Goal: Check status: Check status

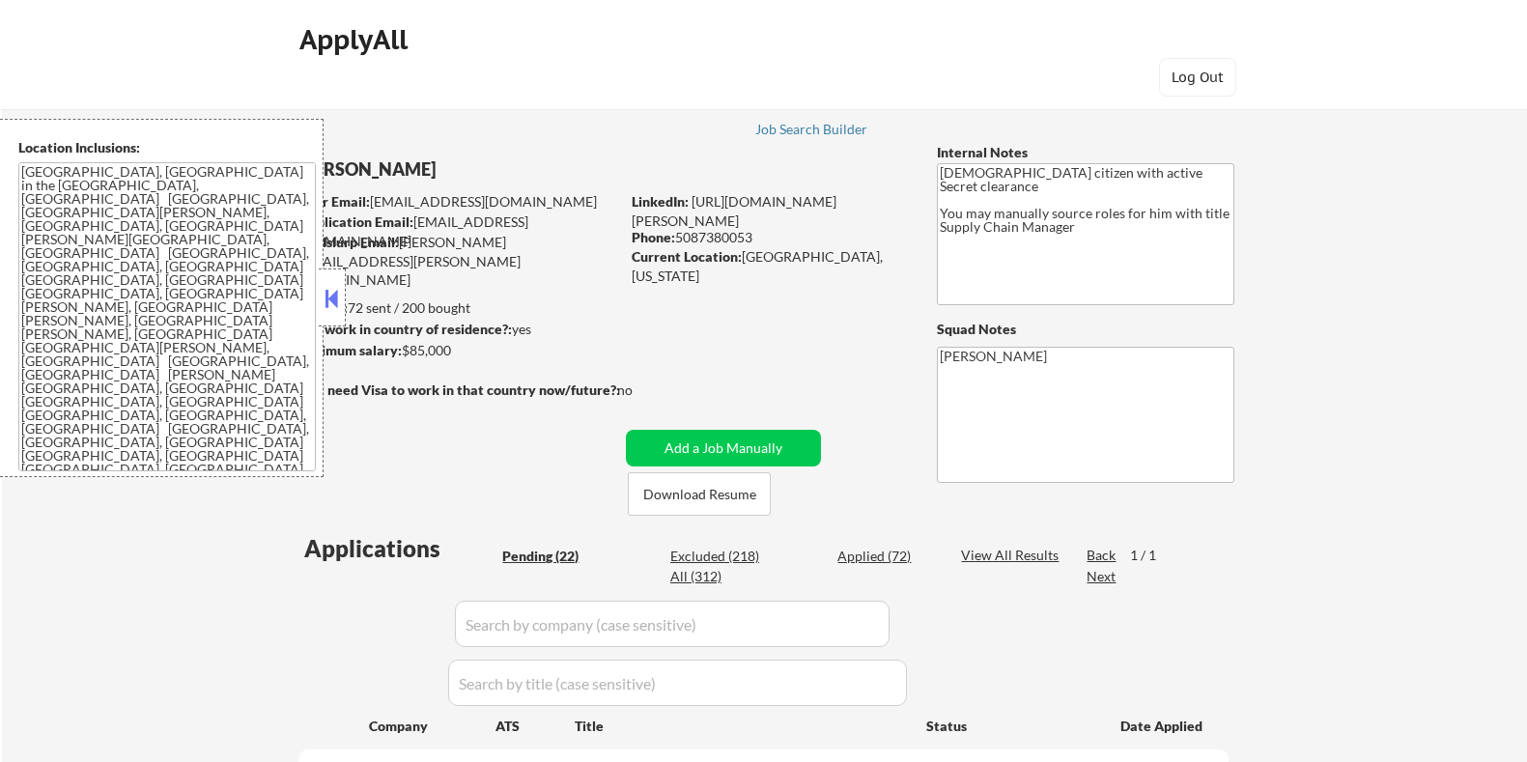
select select ""pending""
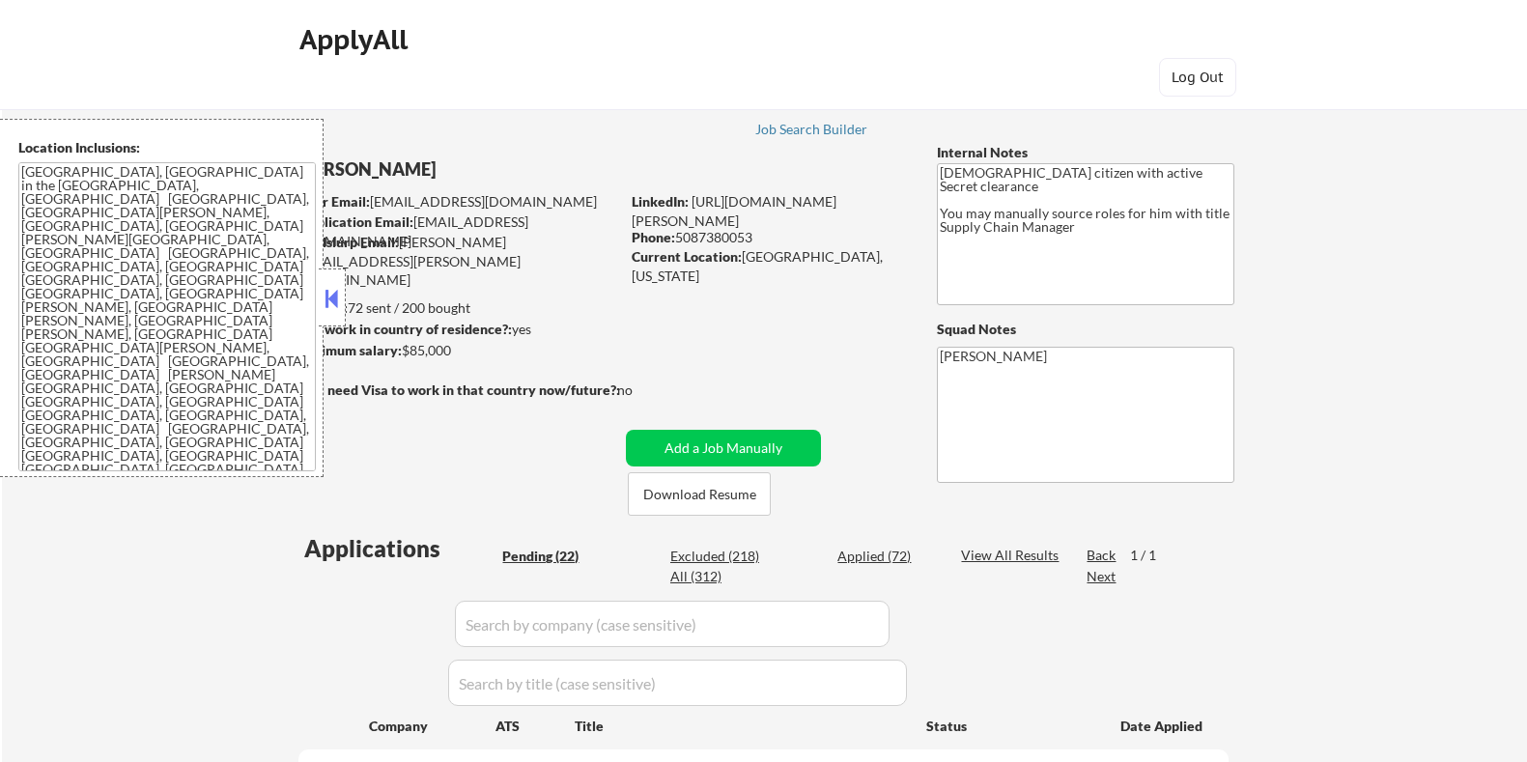
select select ""pending""
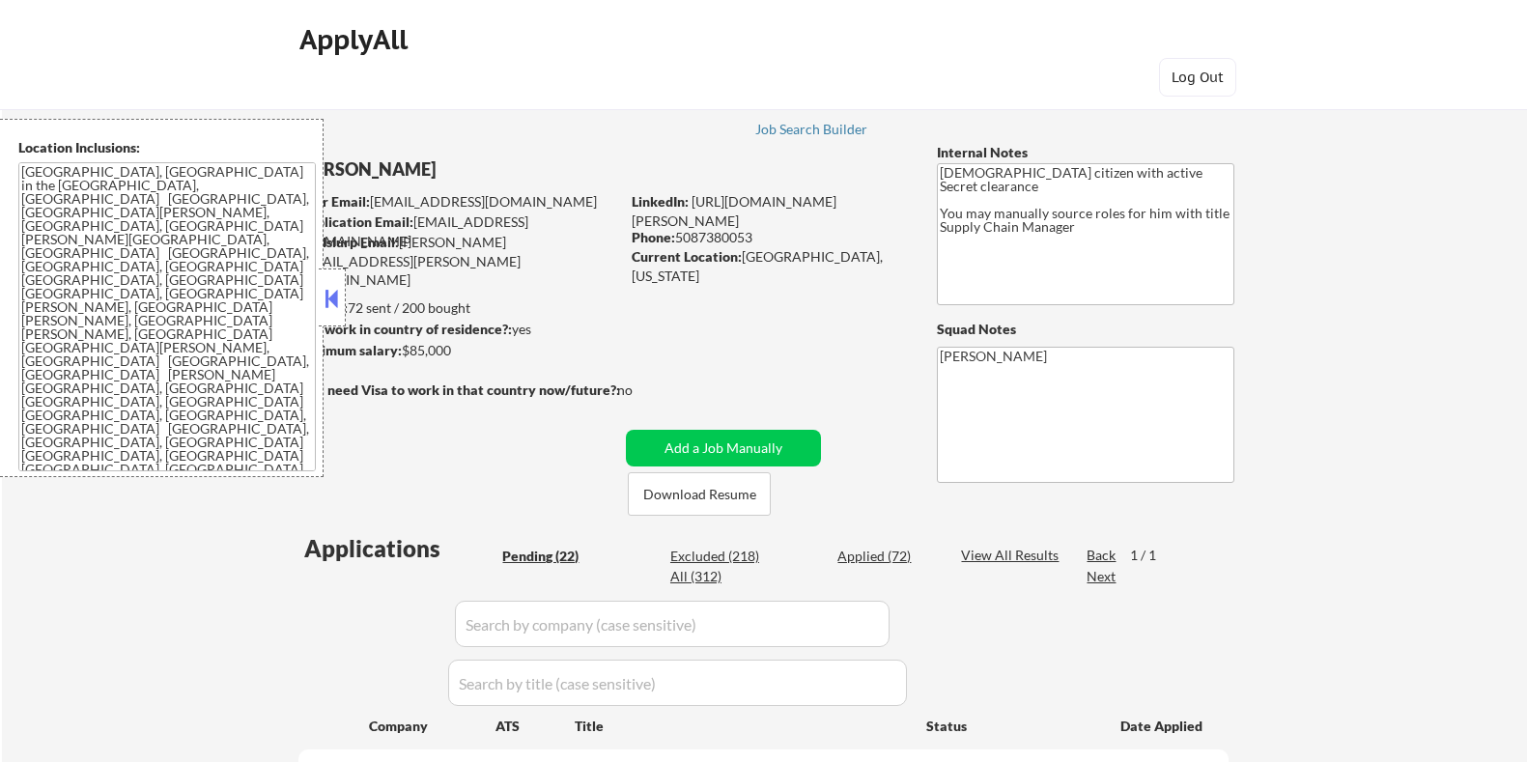
select select ""pending""
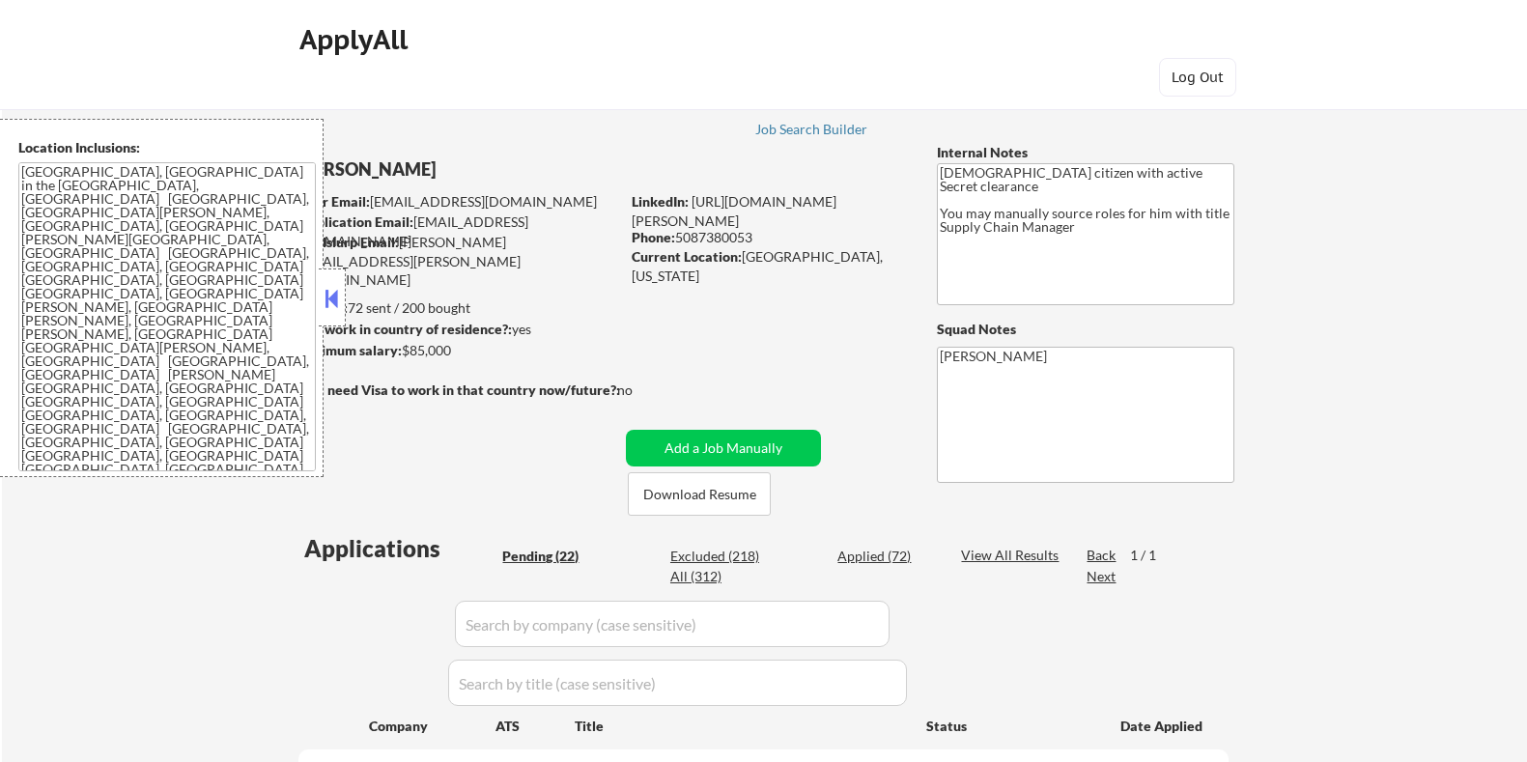
select select ""pending""
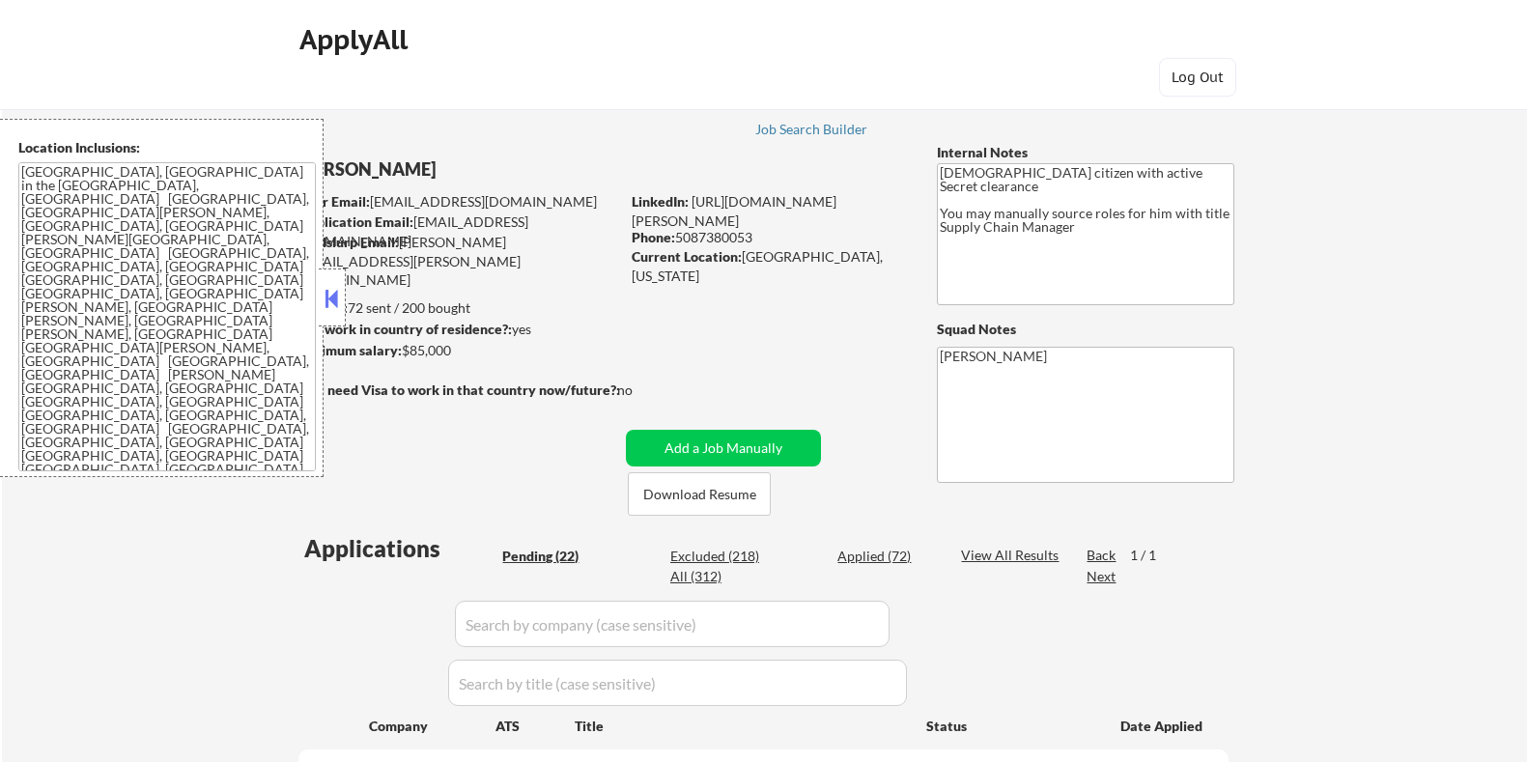
select select ""pending""
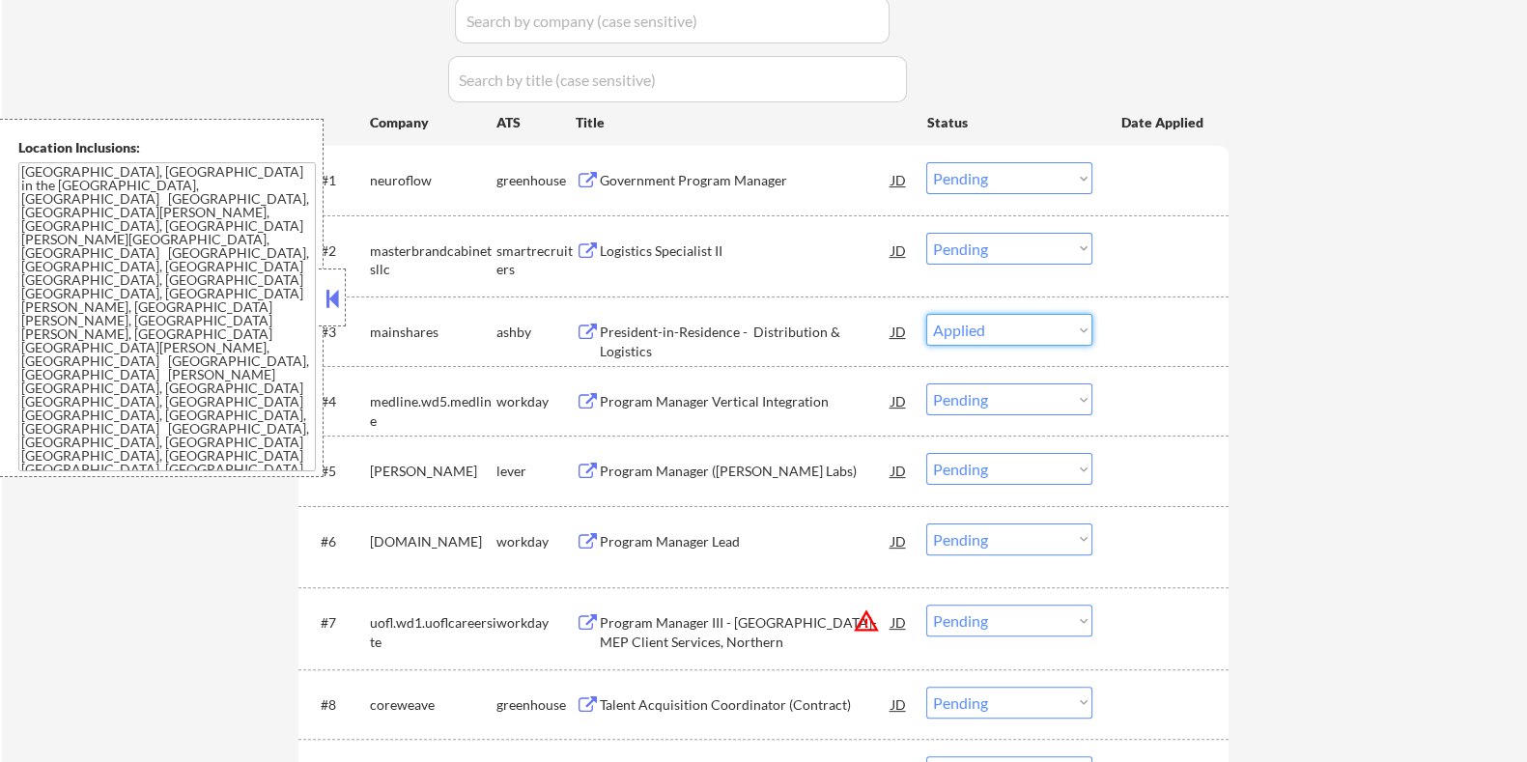
click at [926, 314] on select "Choose an option... Pending Applied Excluded (Questions) Excluded (Expired) Exc…" at bounding box center [1009, 330] width 166 height 32
select select ""pending""
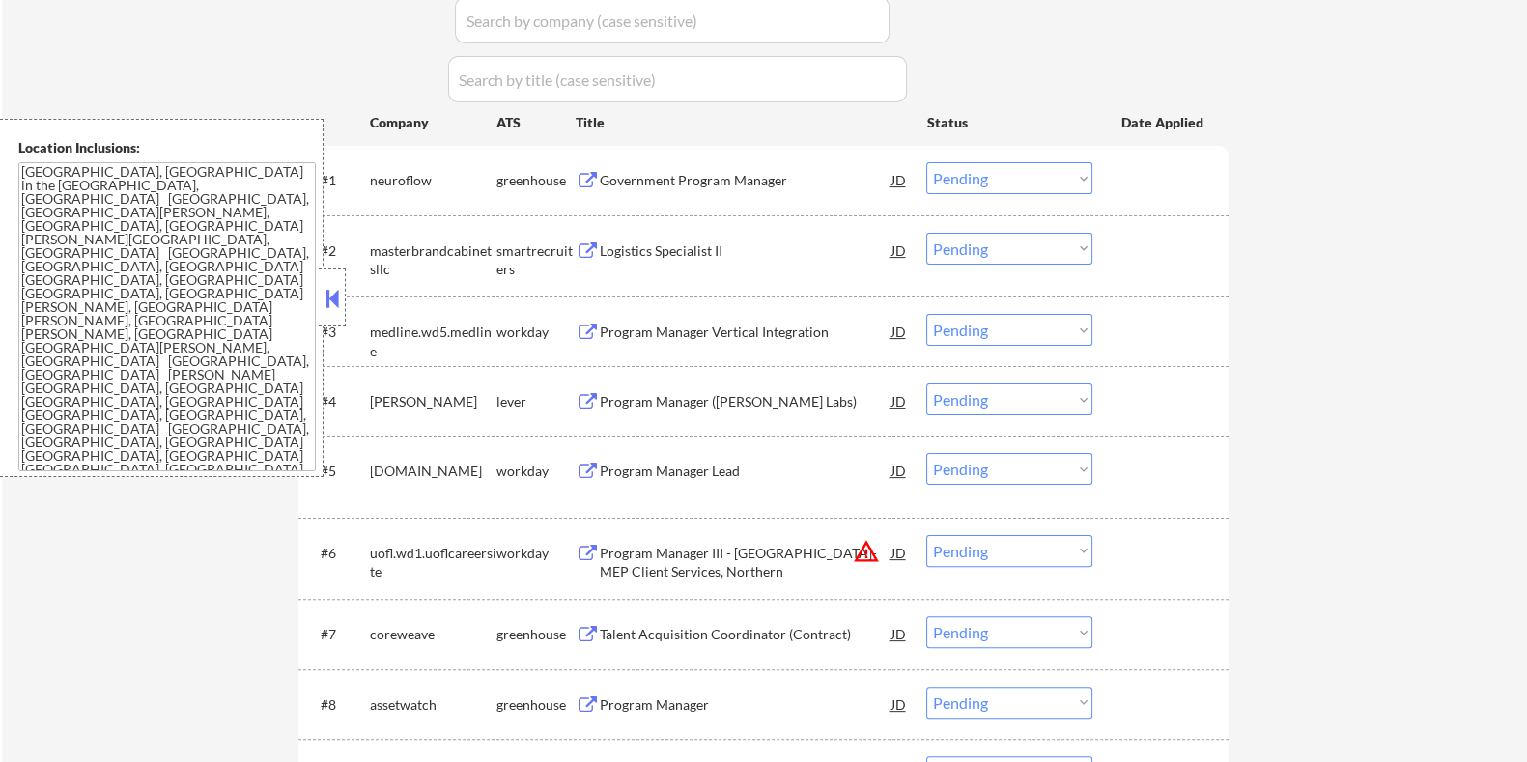
click at [721, 400] on div "Program Manager ([PERSON_NAME] Labs)" at bounding box center [745, 401] width 292 height 19
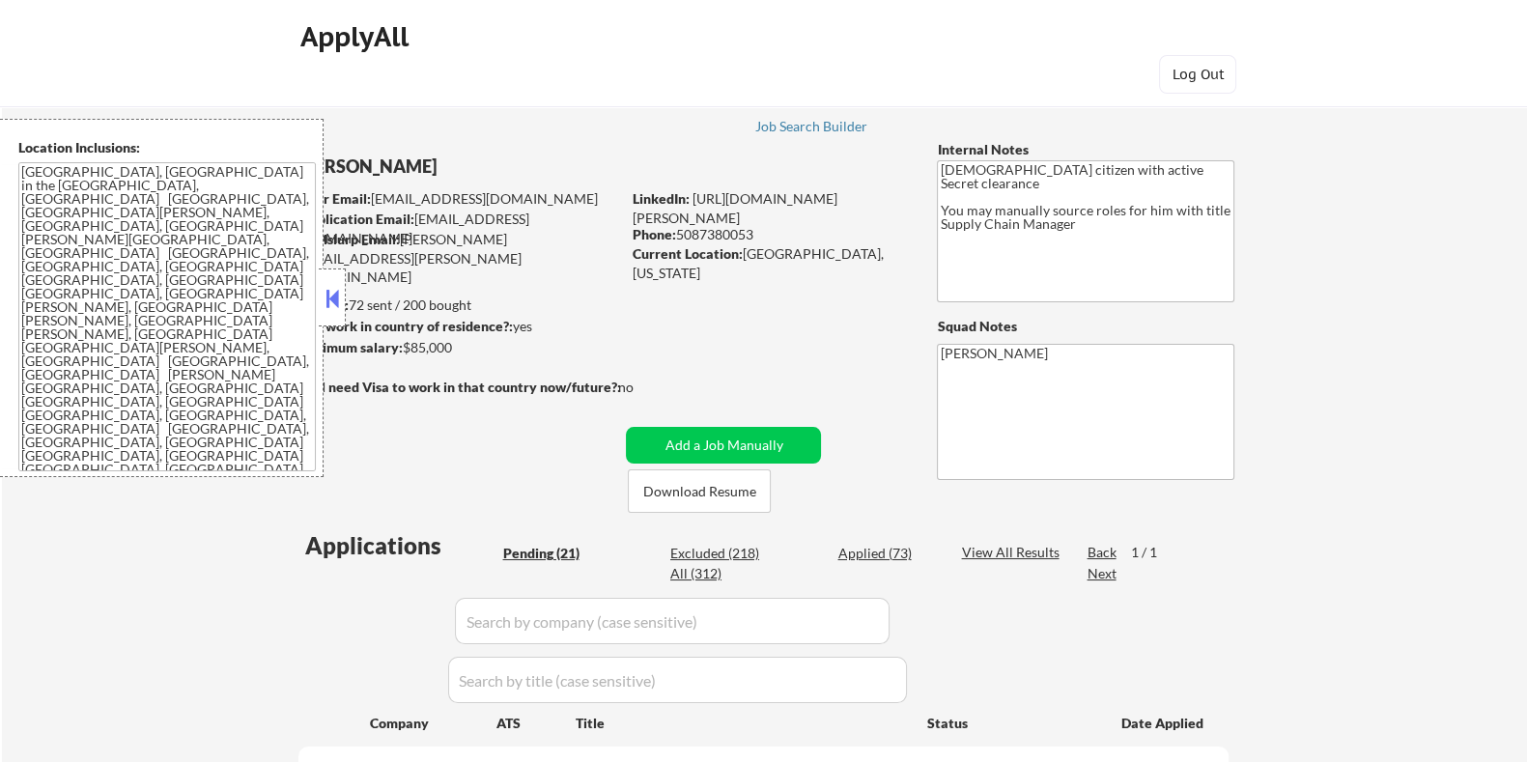
scroll to position [0, 0]
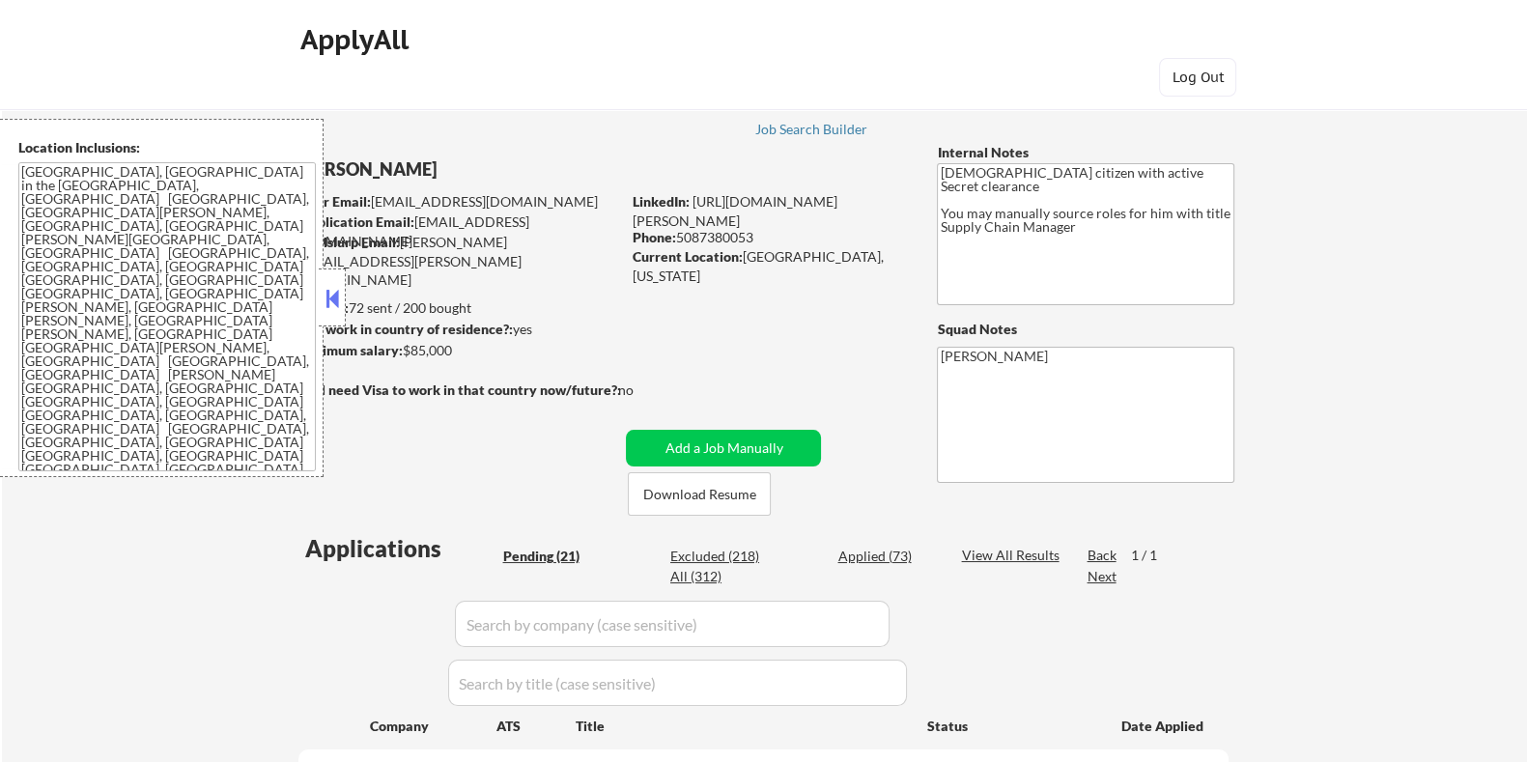
drag, startPoint x: 466, startPoint y: 349, endPoint x: 407, endPoint y: 346, distance: 59.0
click at [407, 346] on div "Minimum salary: $85,000" at bounding box center [459, 350] width 322 height 19
copy div "$85,000"
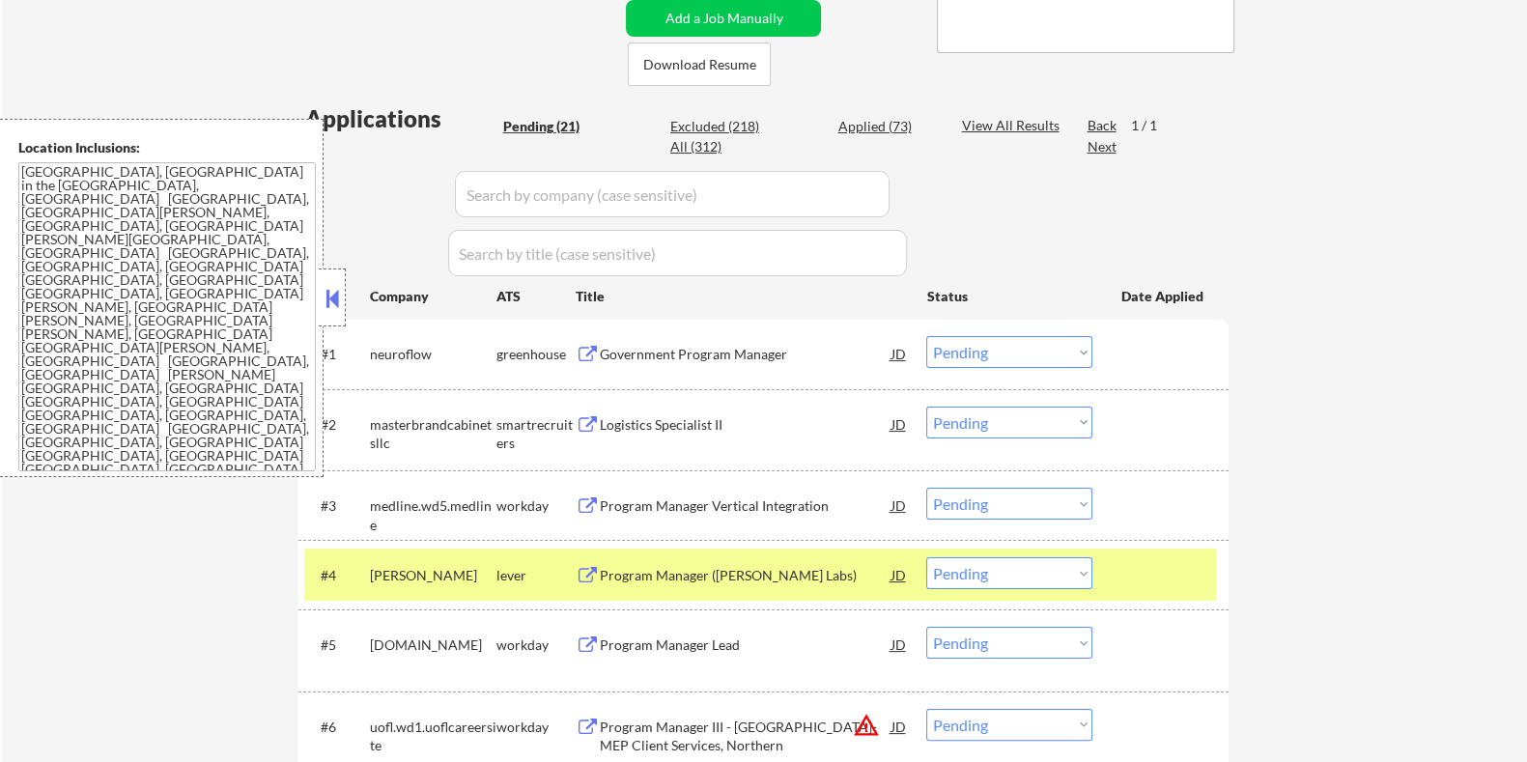
scroll to position [482, 0]
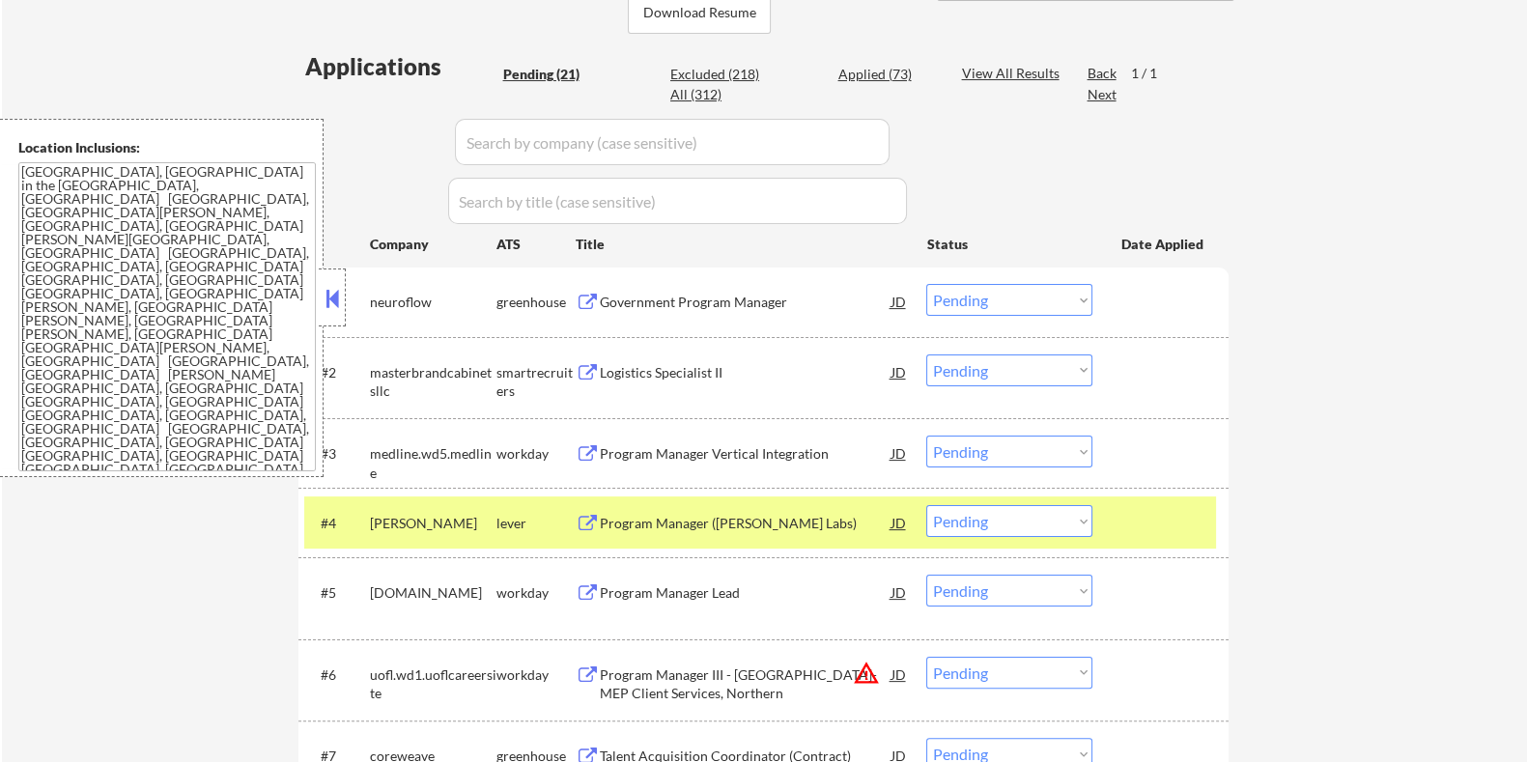
click at [1030, 525] on select "Choose an option... Pending Applied Excluded (Questions) Excluded (Expired) Exc…" at bounding box center [1009, 521] width 166 height 32
click at [926, 505] on select "Choose an option... Pending Applied Excluded (Questions) Excluded (Expired) Exc…" at bounding box center [1009, 521] width 166 height 32
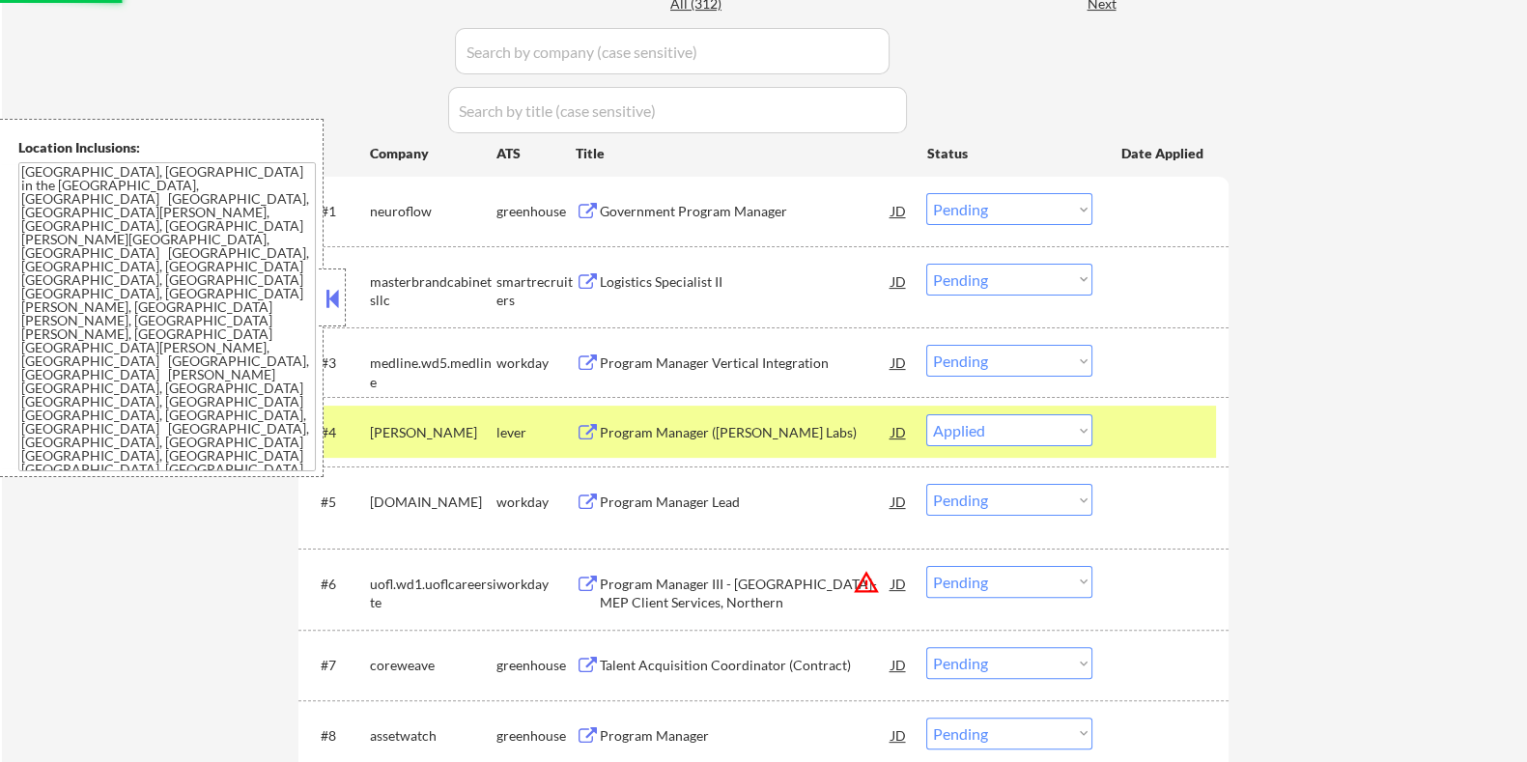
scroll to position [724, 0]
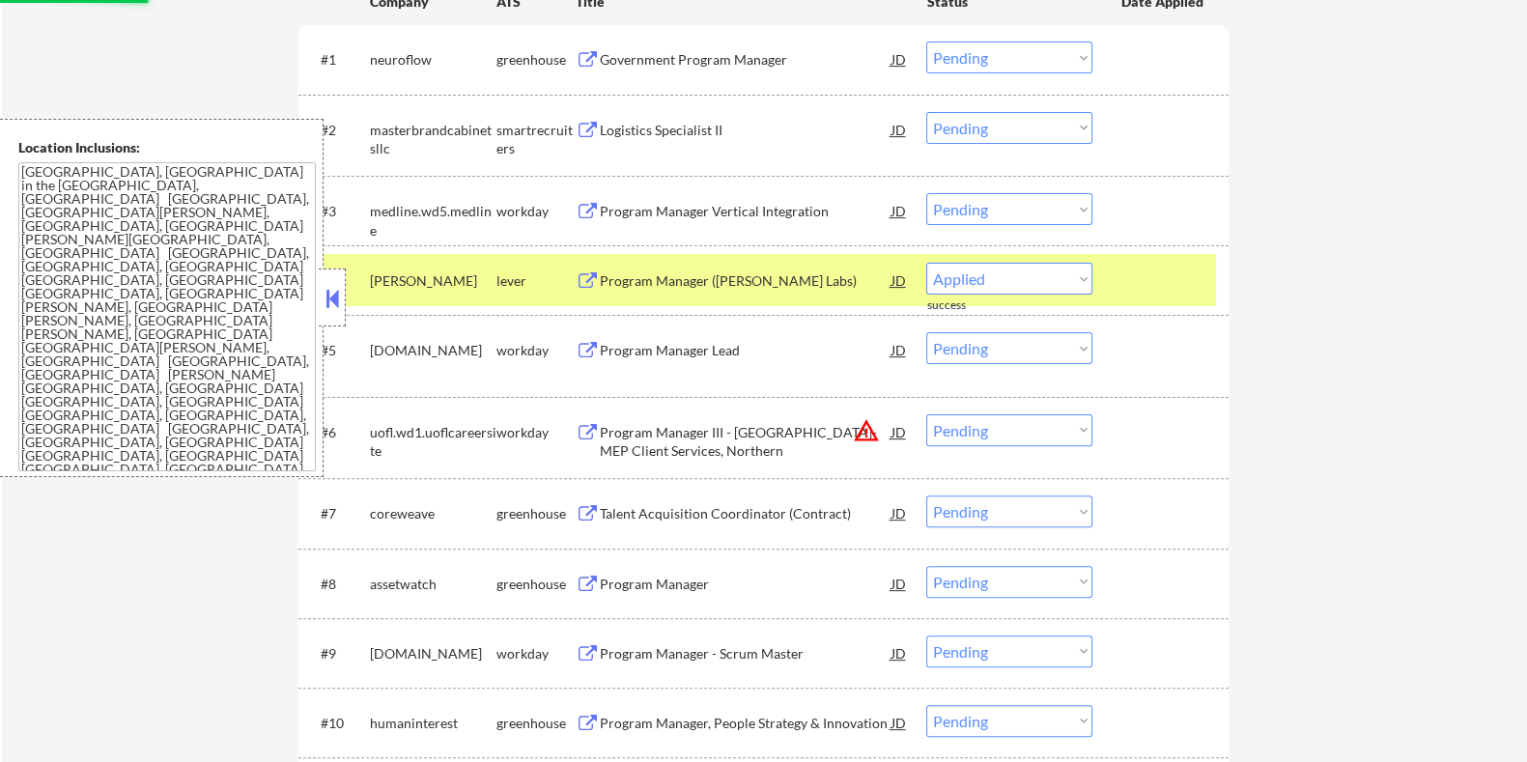
select select ""pending""
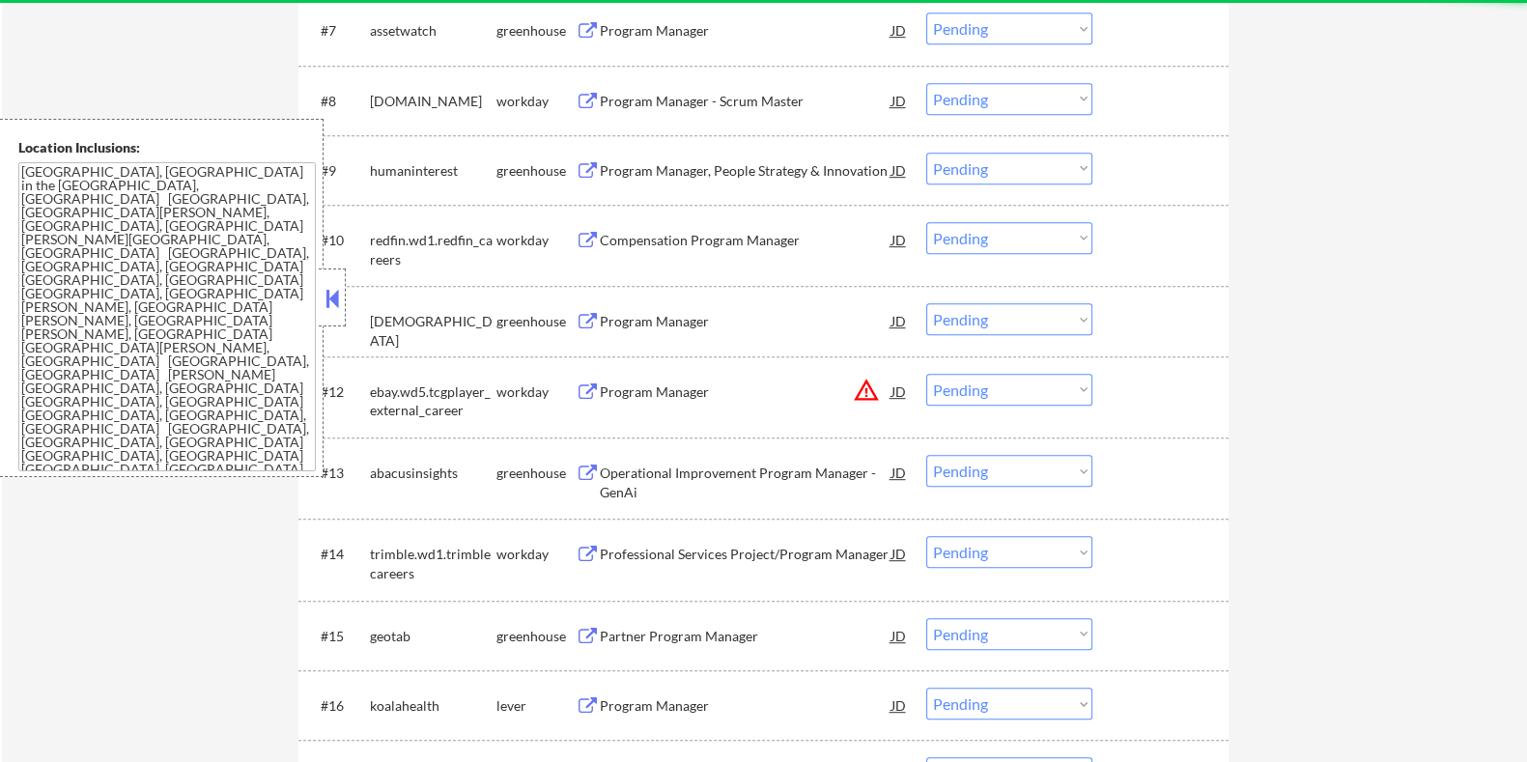
scroll to position [1449, 0]
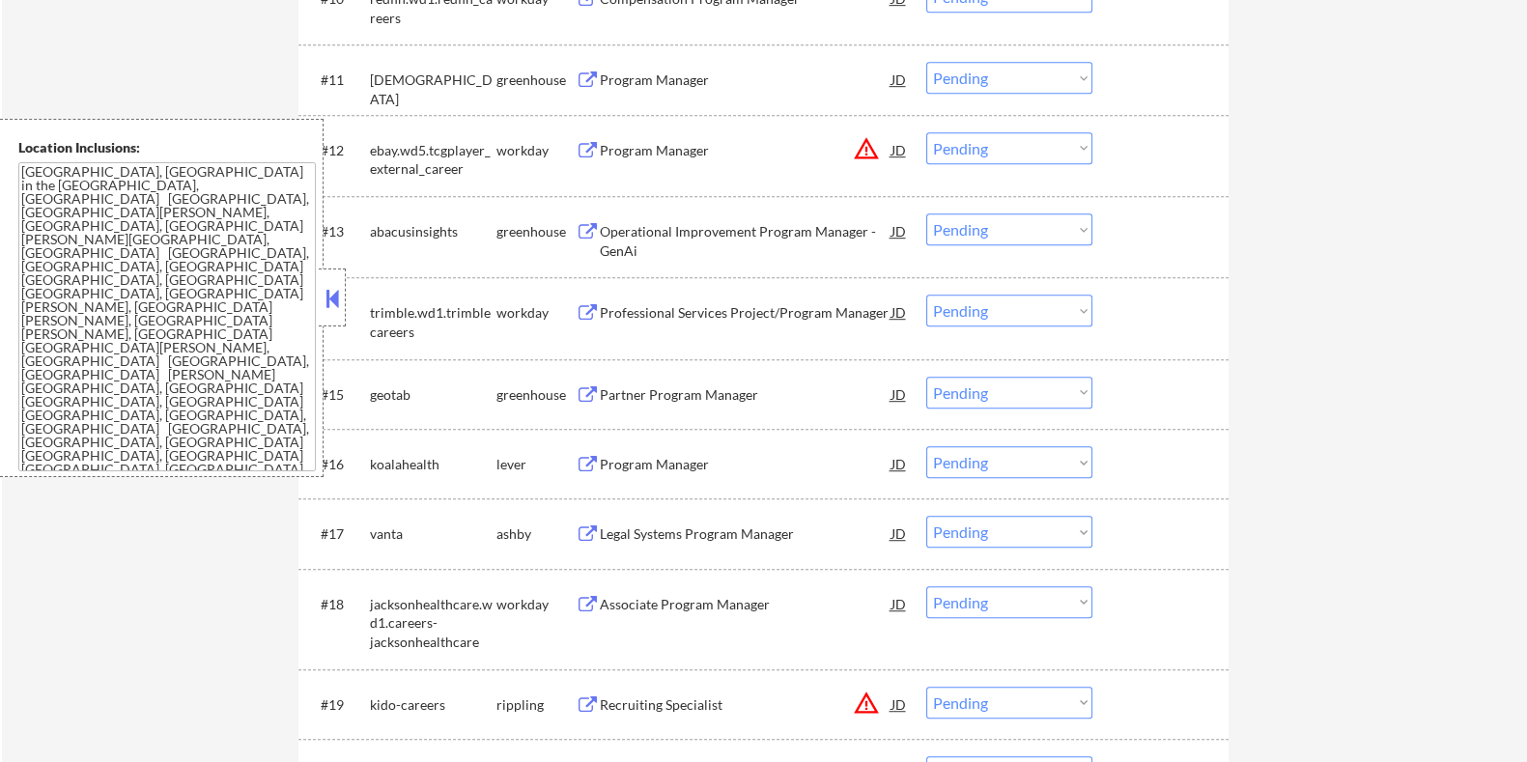
click at [633, 533] on div "Legal Systems Program Manager" at bounding box center [745, 534] width 292 height 19
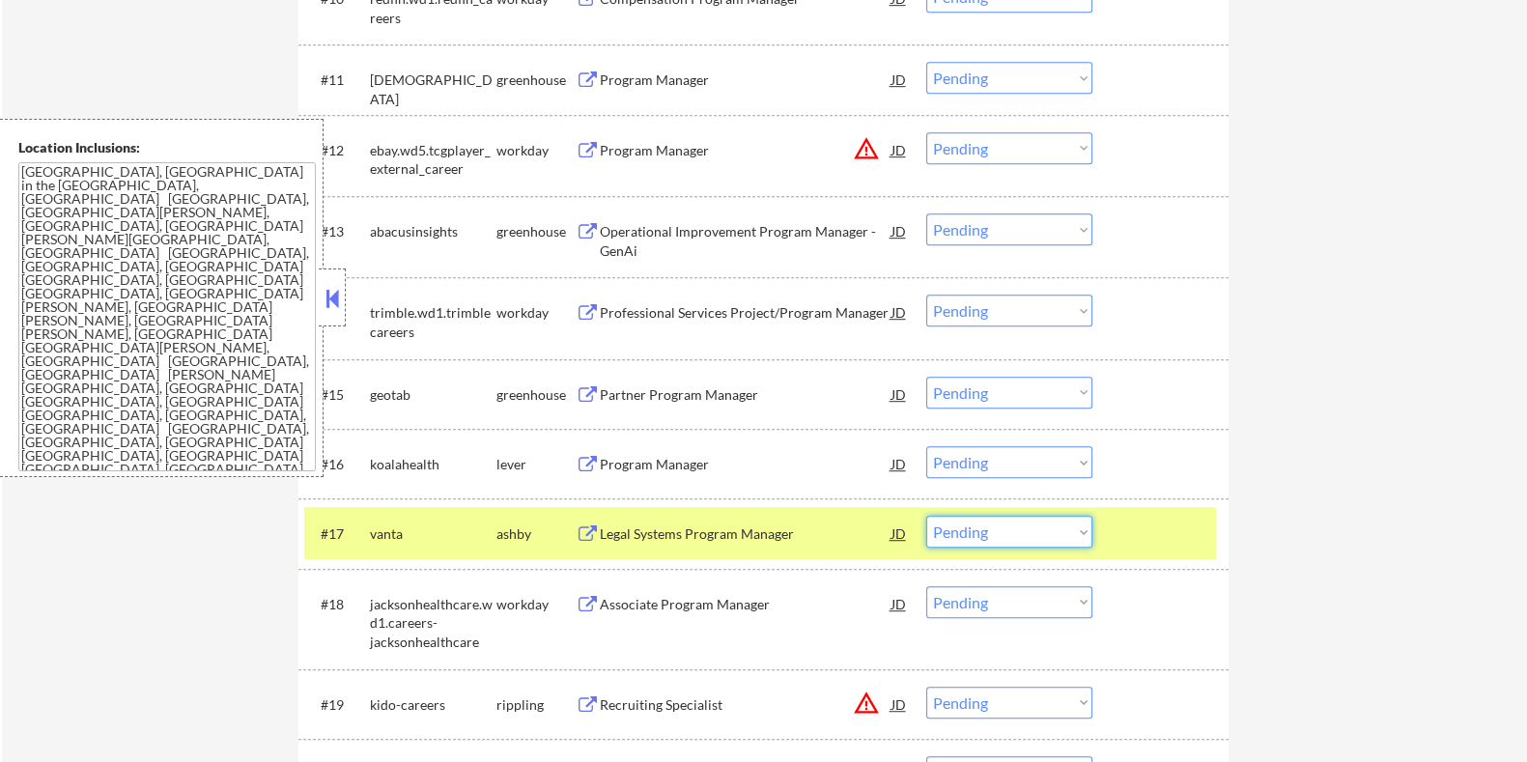
click at [1023, 526] on select "Choose an option... Pending Applied Excluded (Questions) Excluded (Expired) Exc…" at bounding box center [1009, 532] width 166 height 32
click at [926, 516] on select "Choose an option... Pending Applied Excluded (Questions) Excluded (Expired) Exc…" at bounding box center [1009, 532] width 166 height 32
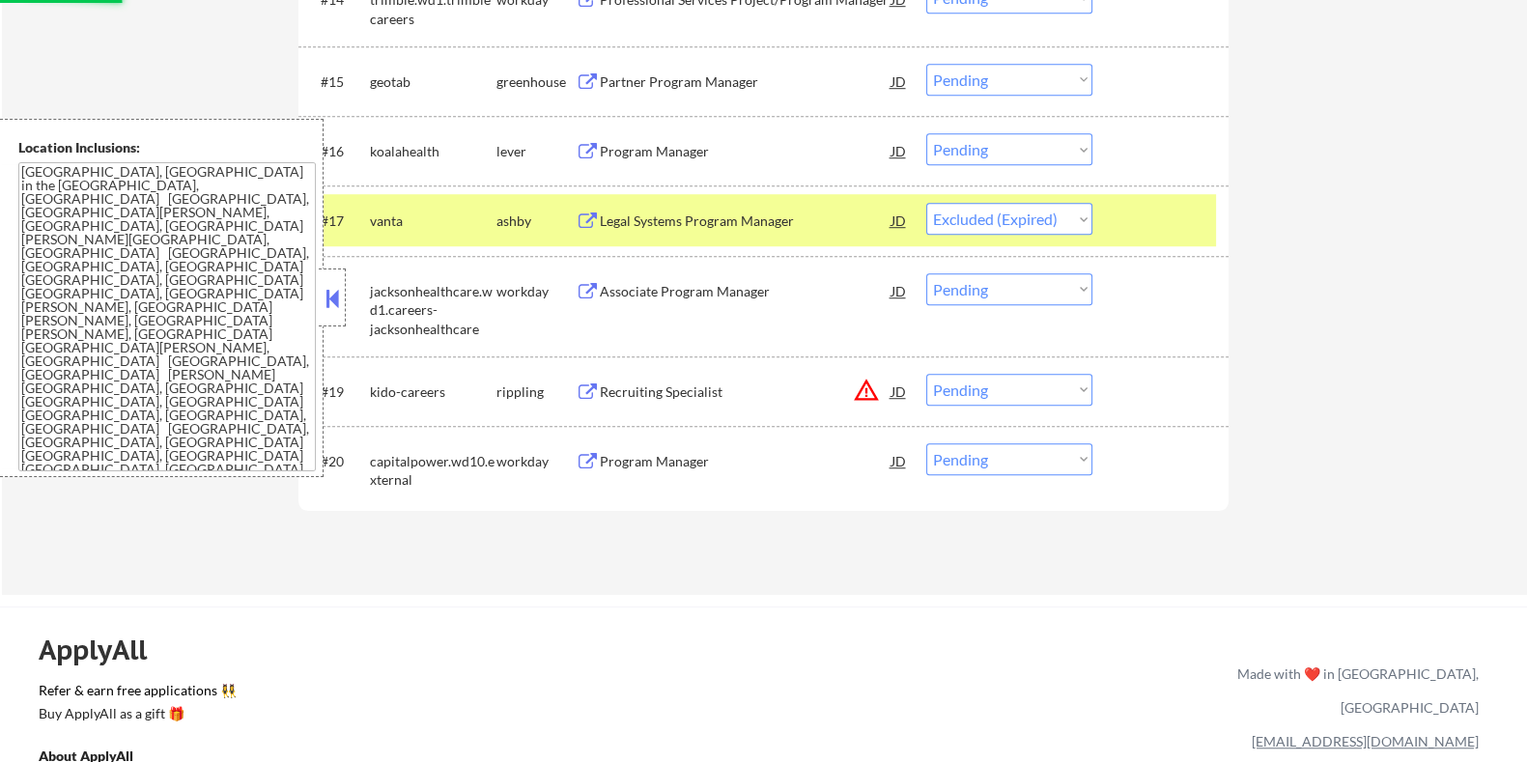
scroll to position [1810, 0]
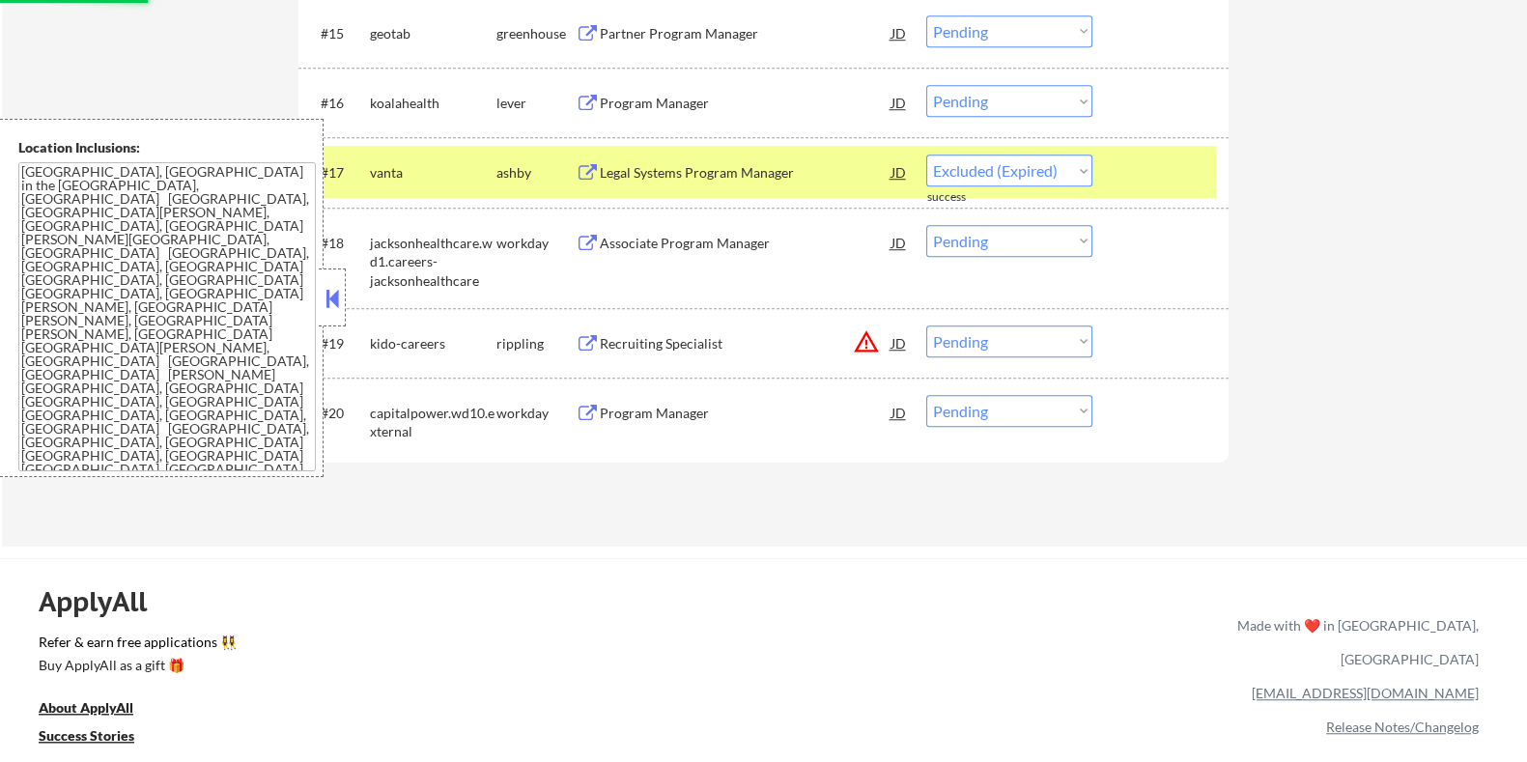
select select ""pending""
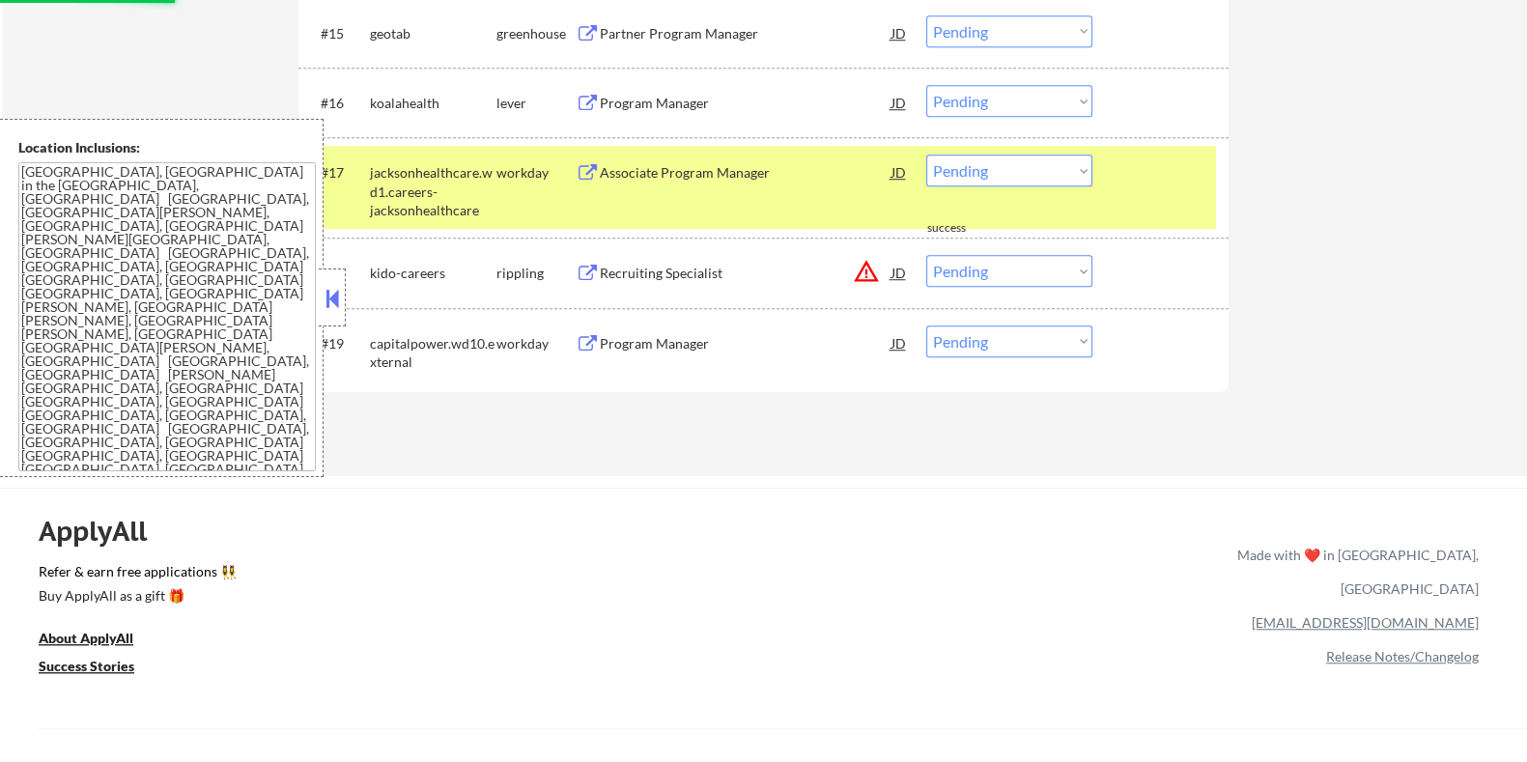
click at [662, 98] on div "Program Manager" at bounding box center [745, 103] width 292 height 19
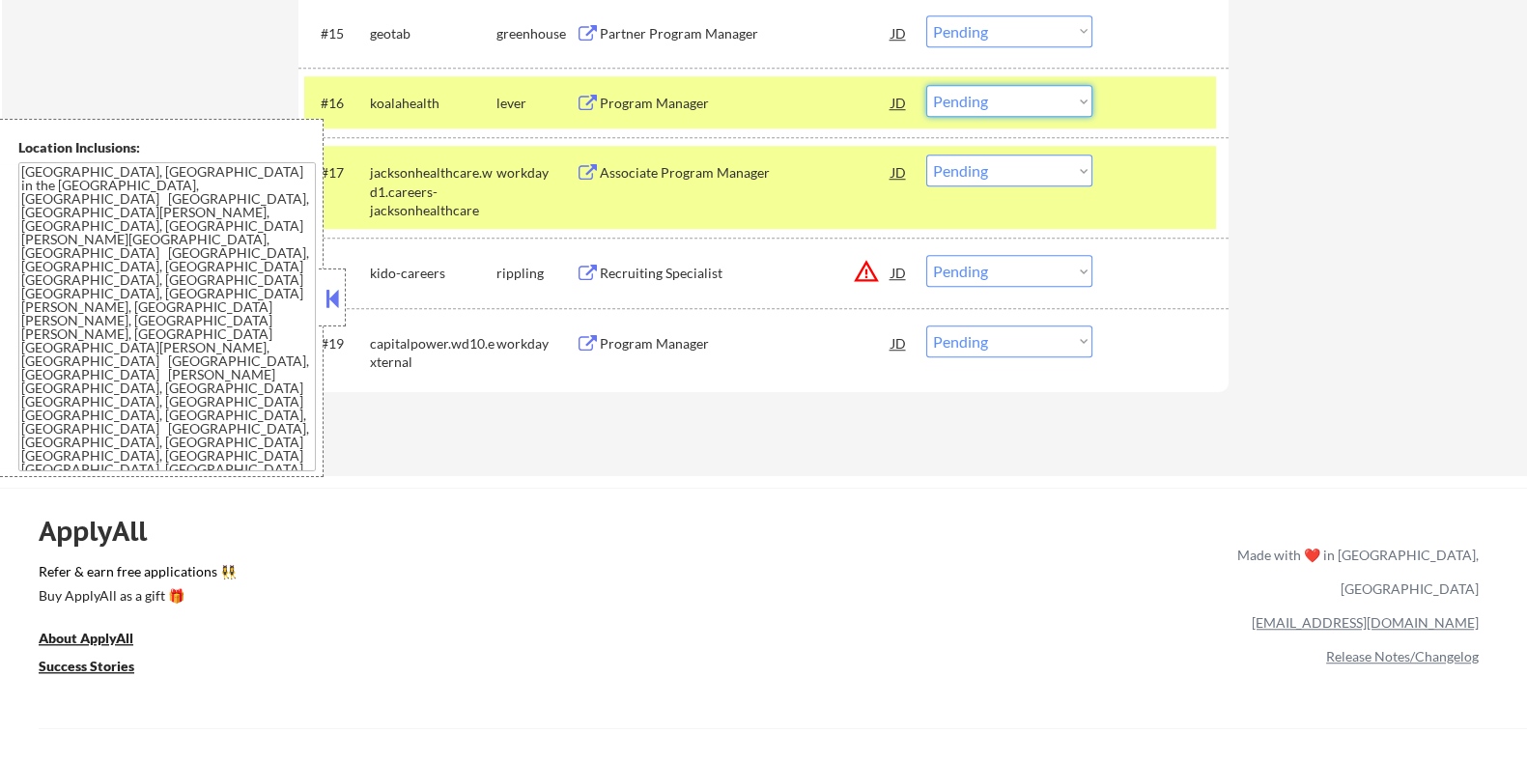
click at [991, 94] on select "Choose an option... Pending Applied Excluded (Questions) Excluded (Expired) Exc…" at bounding box center [1009, 101] width 166 height 32
click at [926, 85] on select "Choose an option... Pending Applied Excluded (Questions) Excluded (Expired) Exc…" at bounding box center [1009, 101] width 166 height 32
select select ""pending""
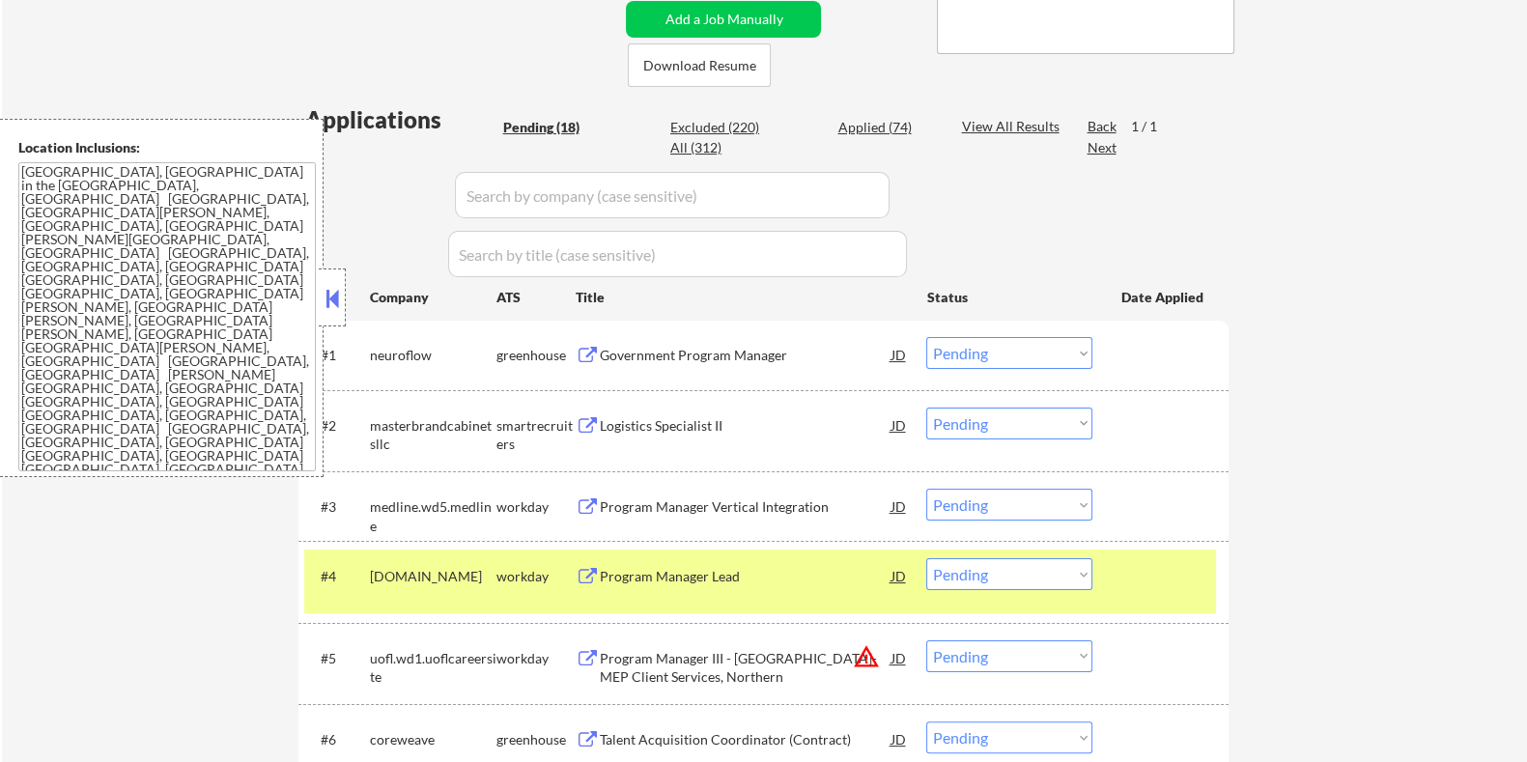
scroll to position [362, 0]
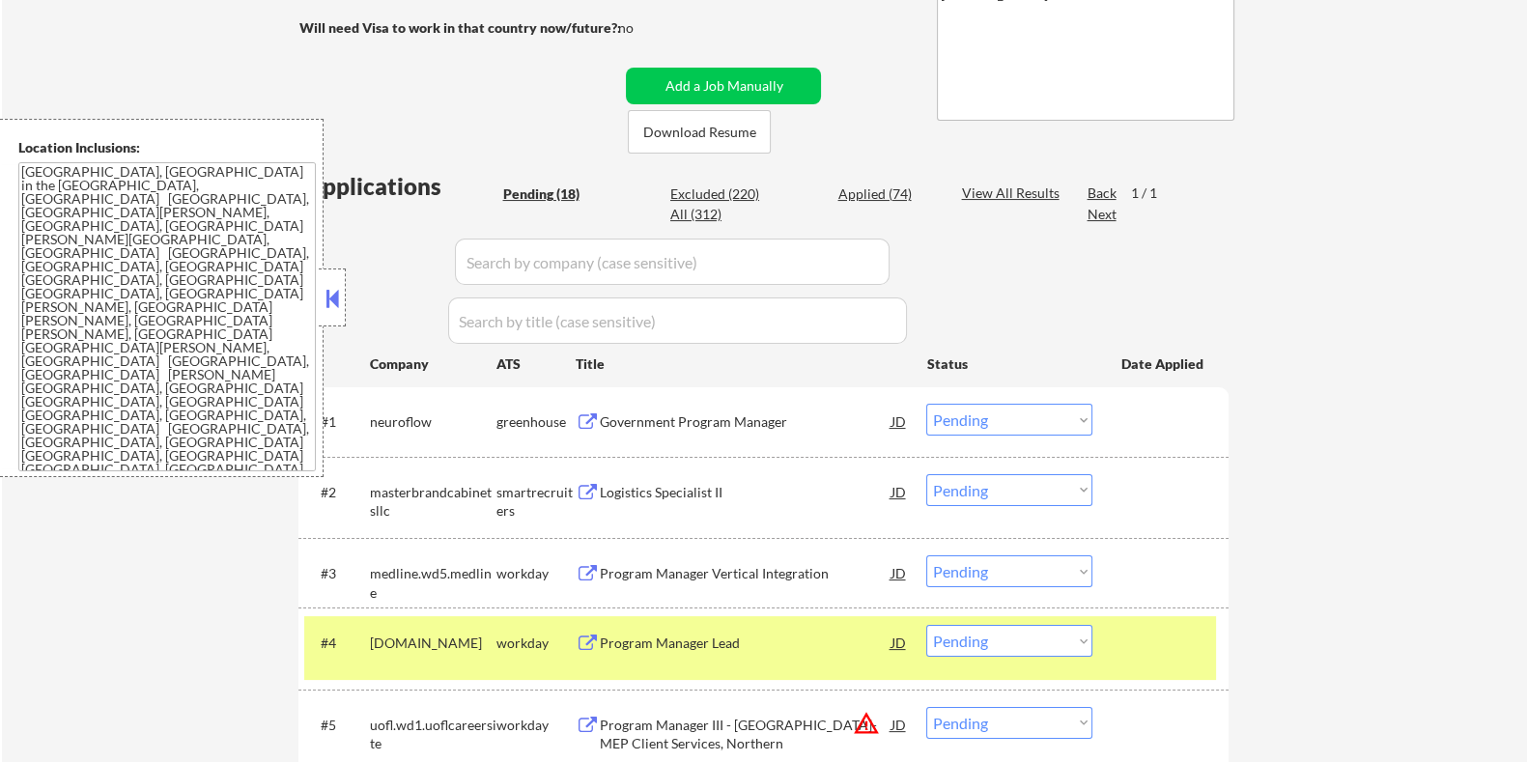
click at [683, 419] on div "Government Program Manager" at bounding box center [745, 421] width 292 height 19
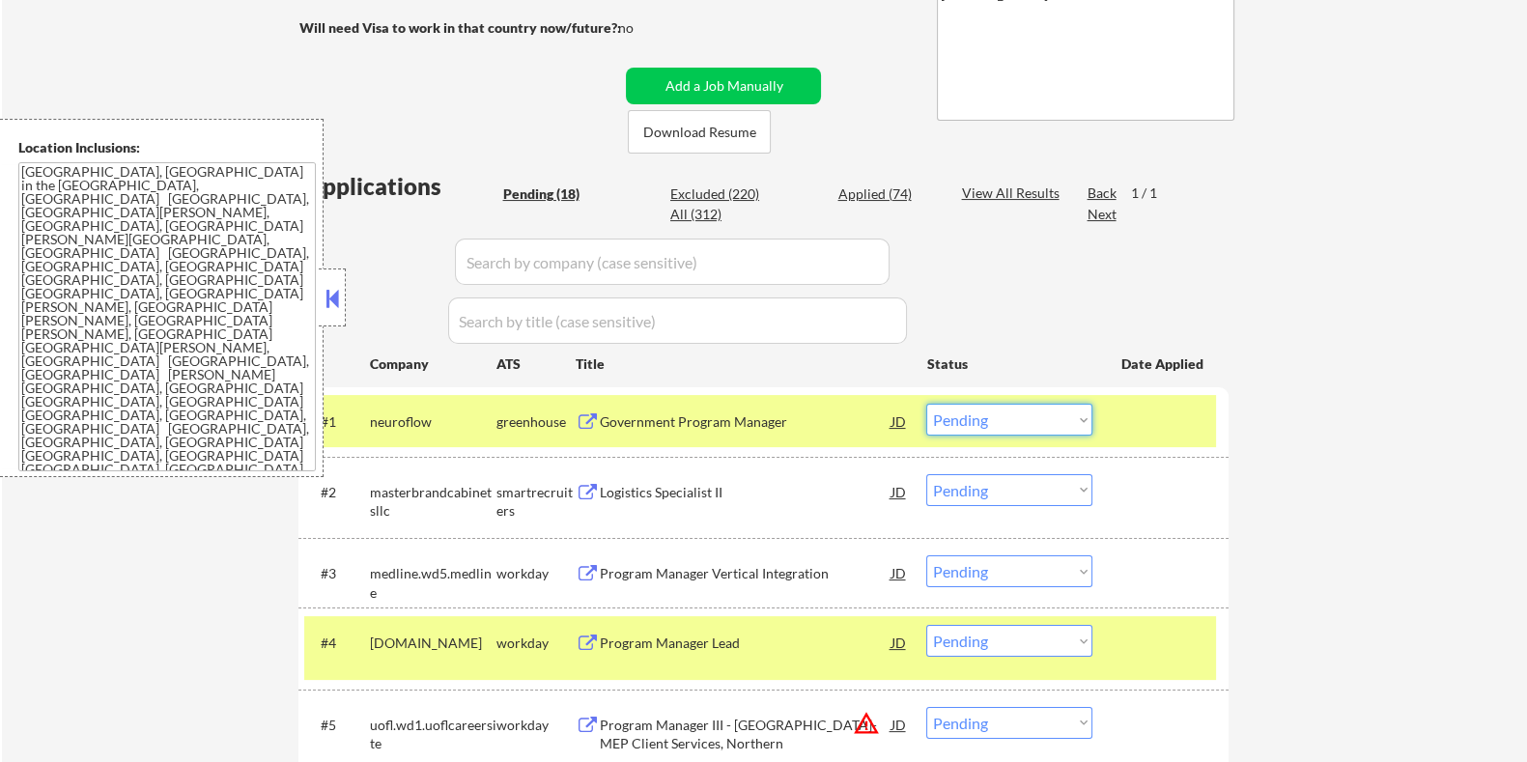
click at [1016, 416] on select "Choose an option... Pending Applied Excluded (Questions) Excluded (Expired) Exc…" at bounding box center [1009, 420] width 166 height 32
click at [926, 404] on select "Choose an option... Pending Applied Excluded (Questions) Excluded (Expired) Exc…" at bounding box center [1009, 420] width 166 height 32
select select ""pending""
